Goal: Transaction & Acquisition: Subscribe to service/newsletter

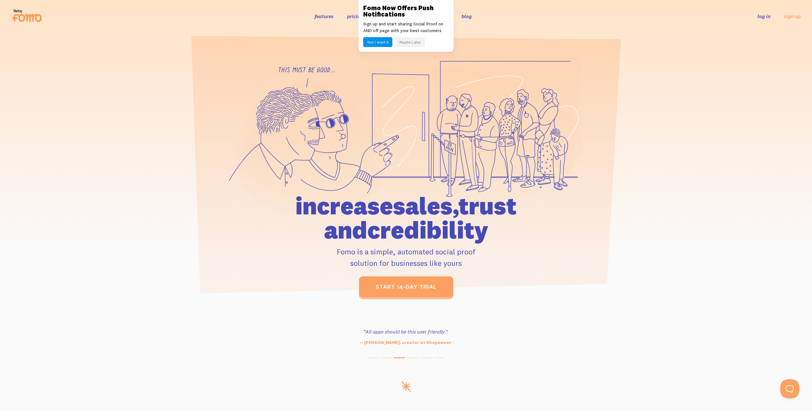
click at [406, 41] on button "Maybe Later" at bounding box center [410, 42] width 29 height 10
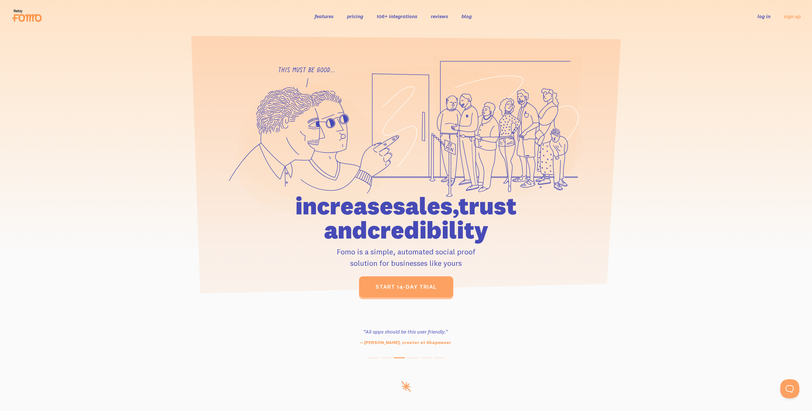
click at [367, 17] on ul "features pricing 106+ integrations reviews blog log in sign up" at bounding box center [396, 15] width 178 height 7
click at [393, 19] on li "106+ integrations" at bounding box center [397, 15] width 41 height 7
click at [393, 17] on link "106+ integrations" at bounding box center [397, 16] width 41 height 6
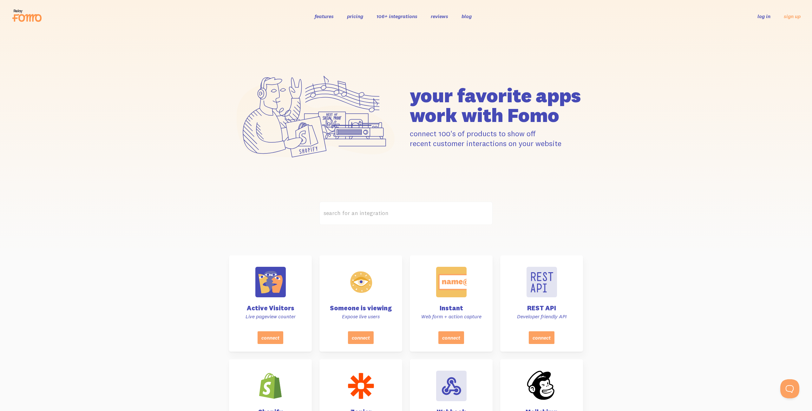
click at [355, 15] on link "pricing" at bounding box center [355, 16] width 16 height 6
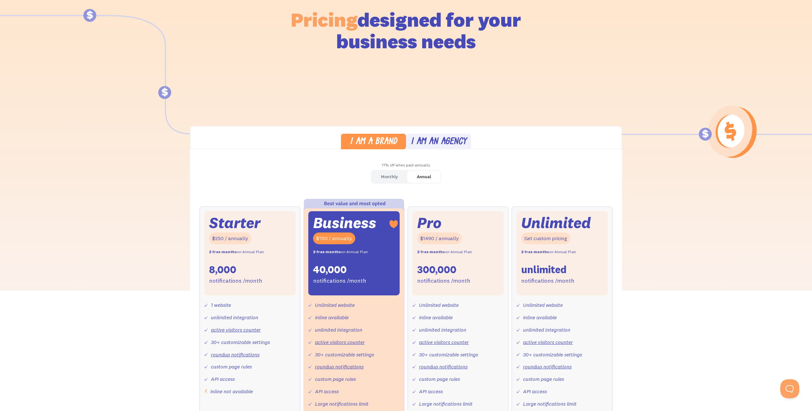
scroll to position [169, 0]
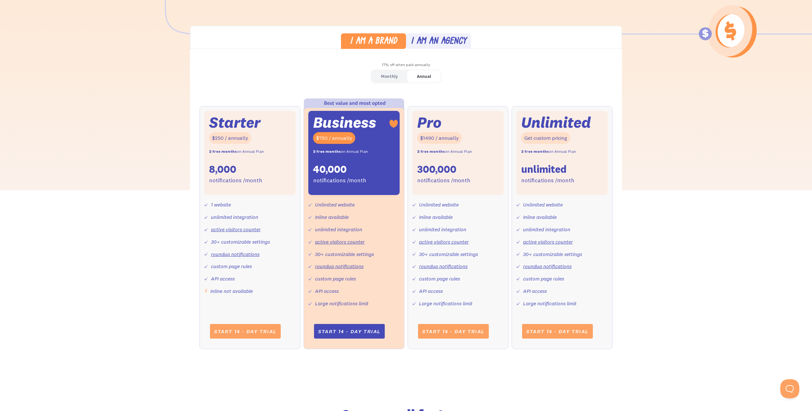
click at [397, 78] on div "Monthly" at bounding box center [389, 76] width 17 height 9
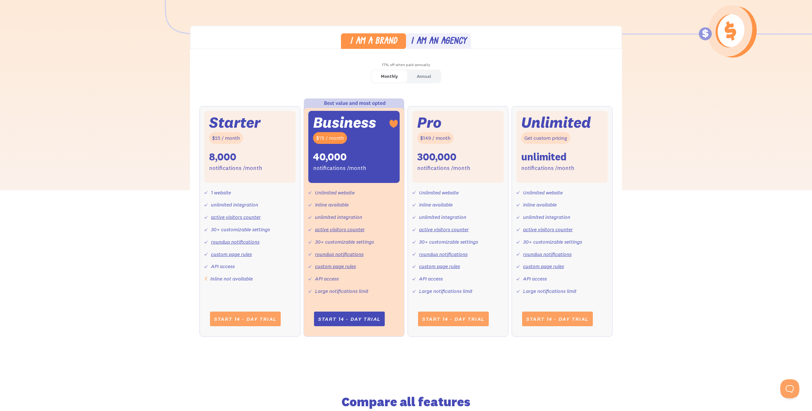
click at [415, 76] on link "Annual" at bounding box center [423, 76] width 33 height 12
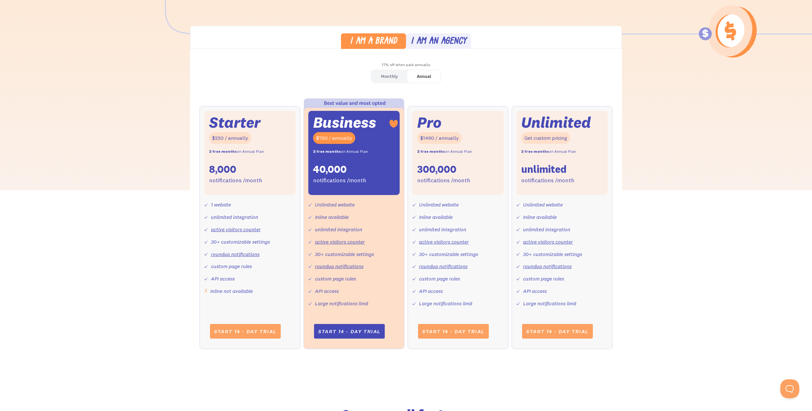
click at [394, 75] on div "Monthly" at bounding box center [389, 76] width 17 height 9
